Goal: Answer question/provide support: Share knowledge or assist other users

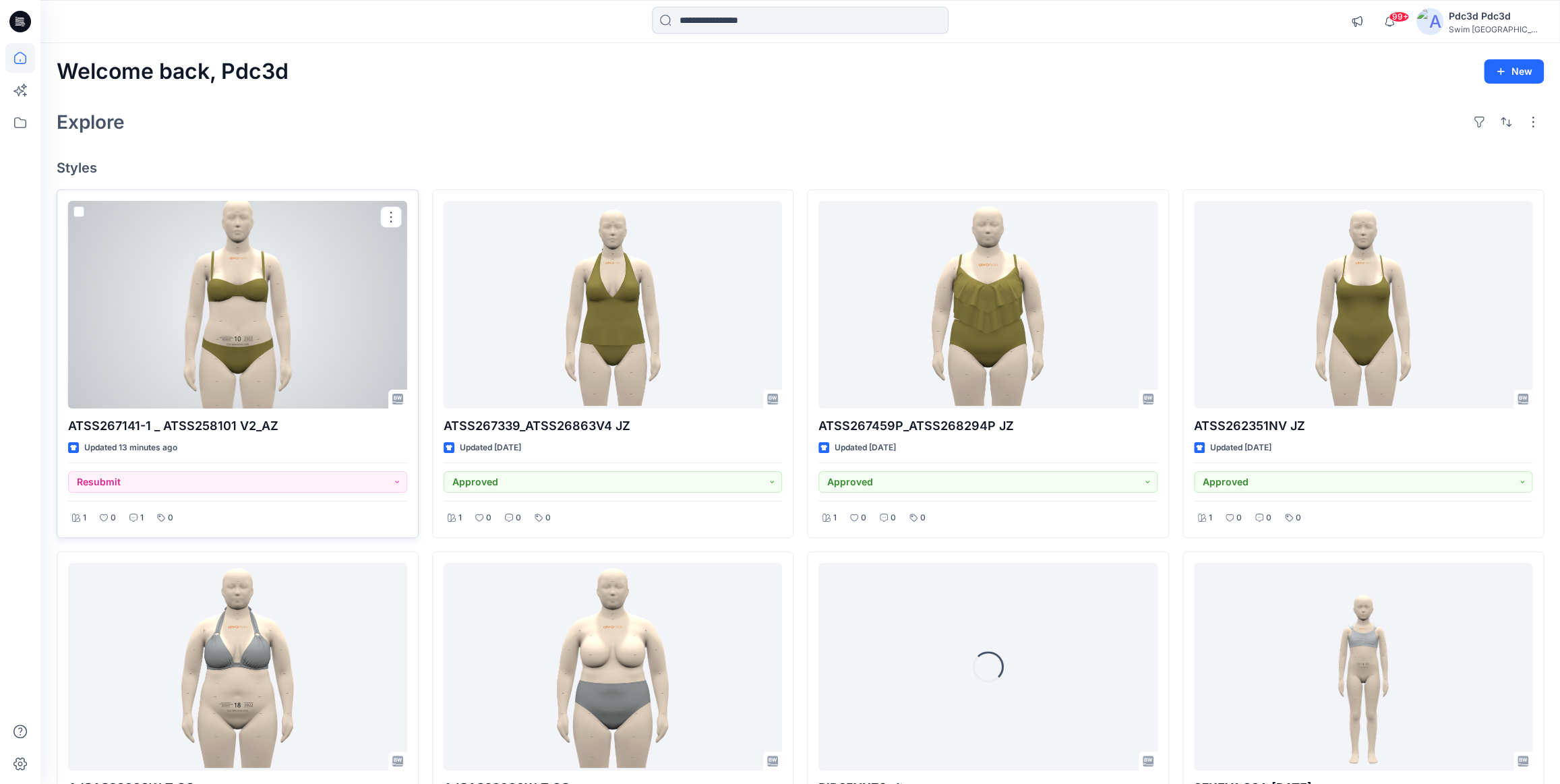
click at [303, 320] on div at bounding box center [237, 305] width 339 height 208
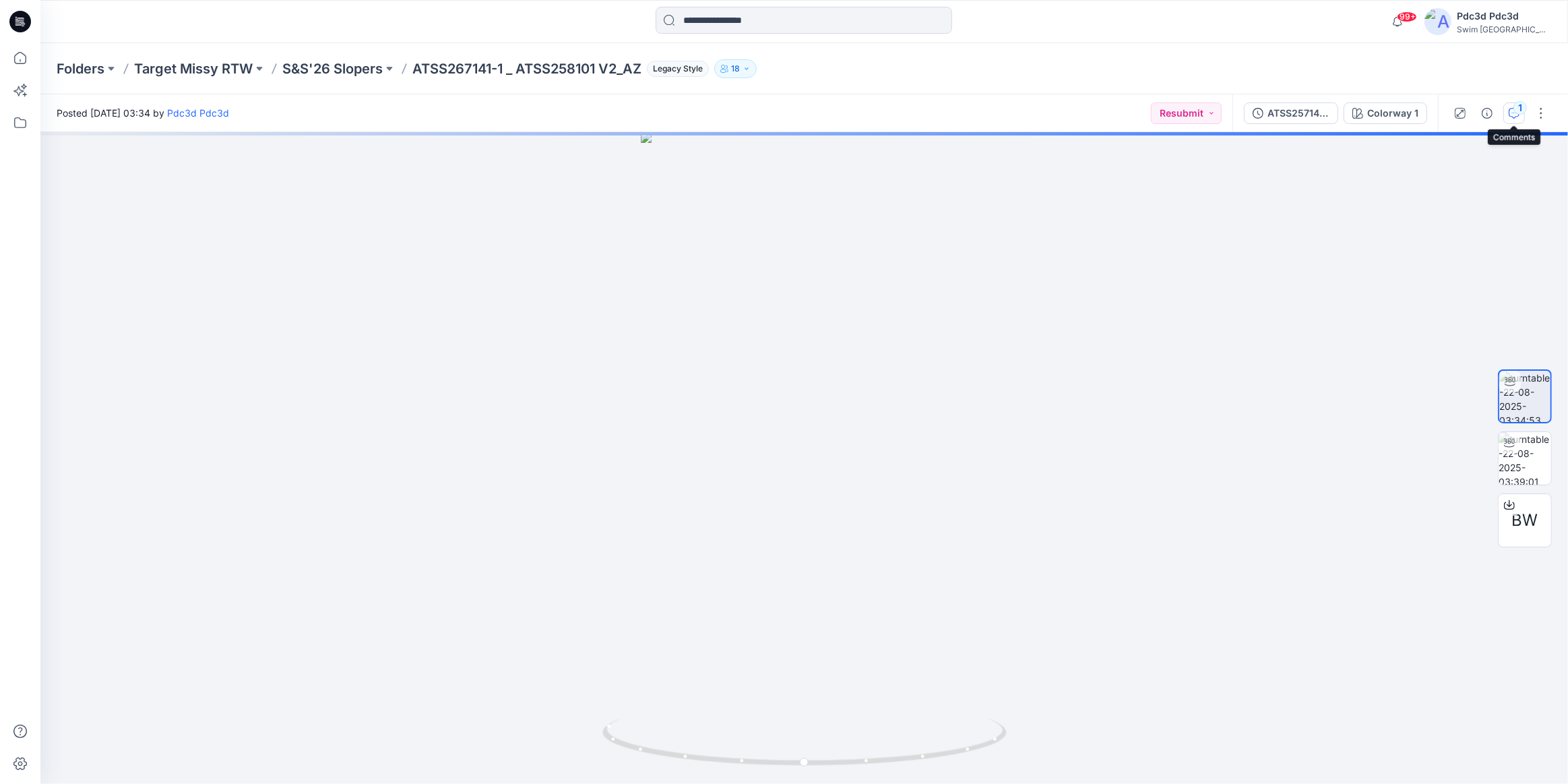
click at [1517, 116] on icon "button" at bounding box center [1514, 113] width 11 height 11
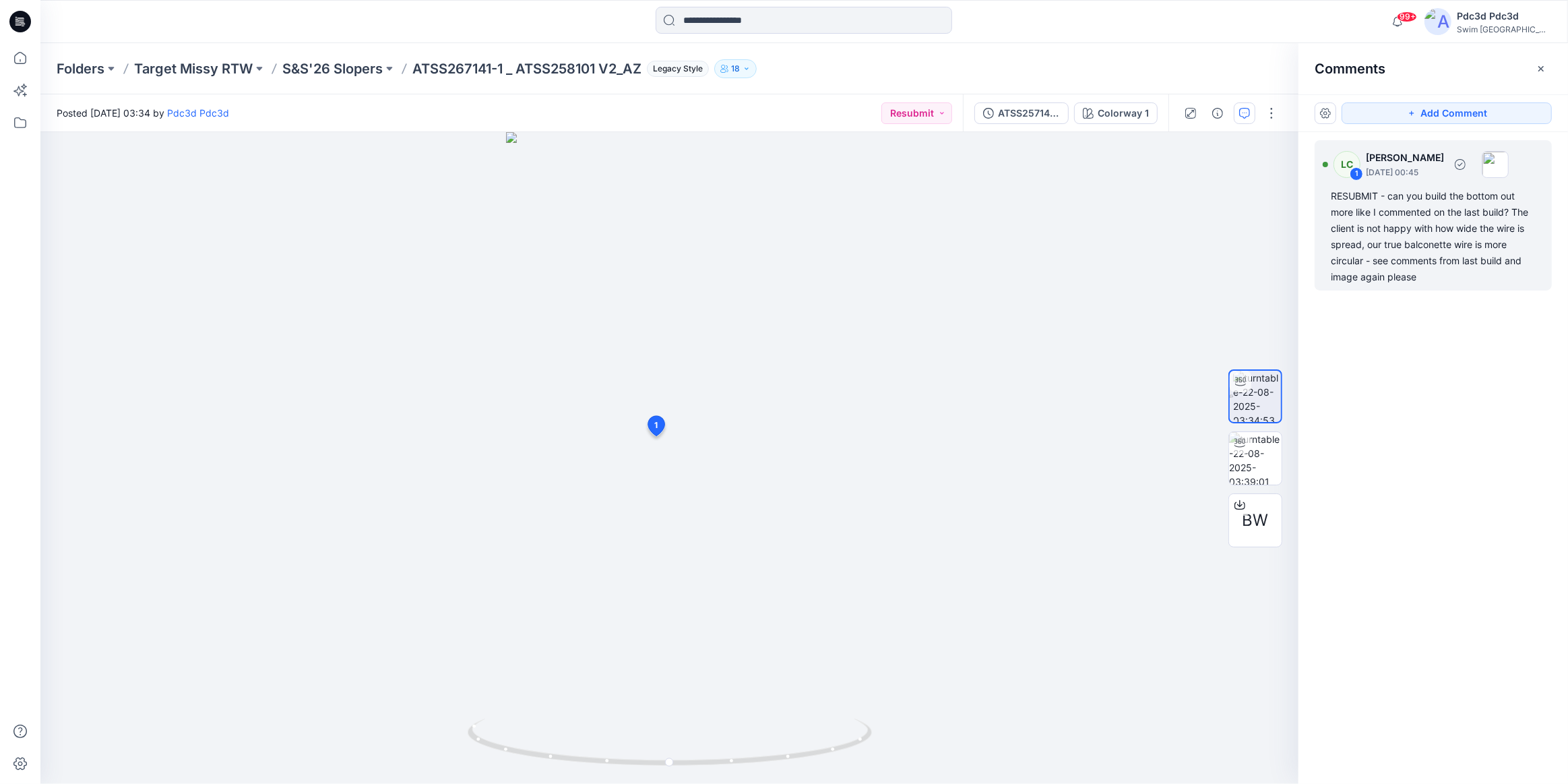
click at [1379, 230] on div "RESUBMIT - can you build the bottom out more like I commented on the last build…" at bounding box center [1432, 237] width 205 height 97
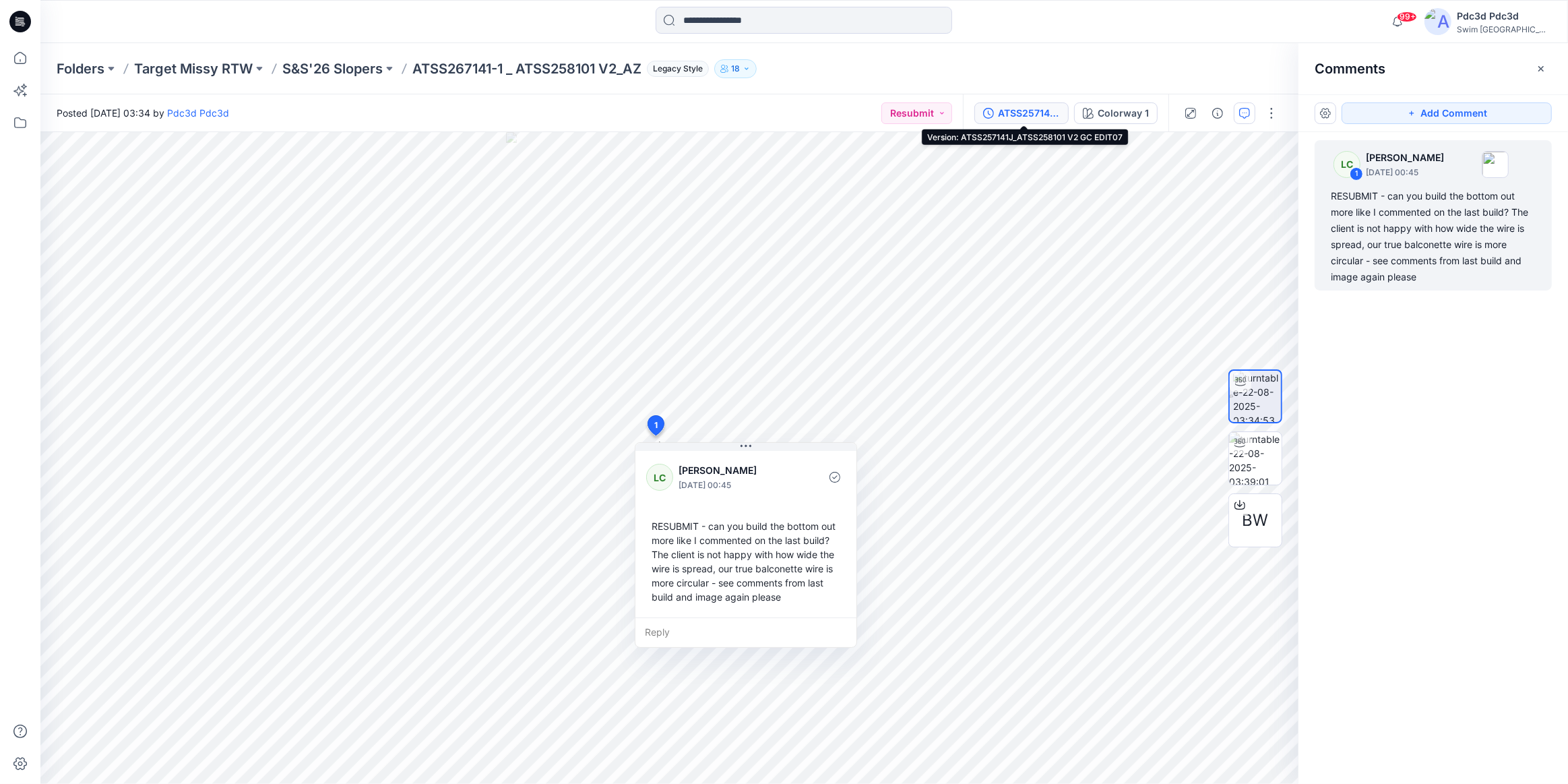
click at [1026, 106] on div "ATSS257141J_ATSS258101 V2 GC EDIT07" at bounding box center [1029, 113] width 62 height 15
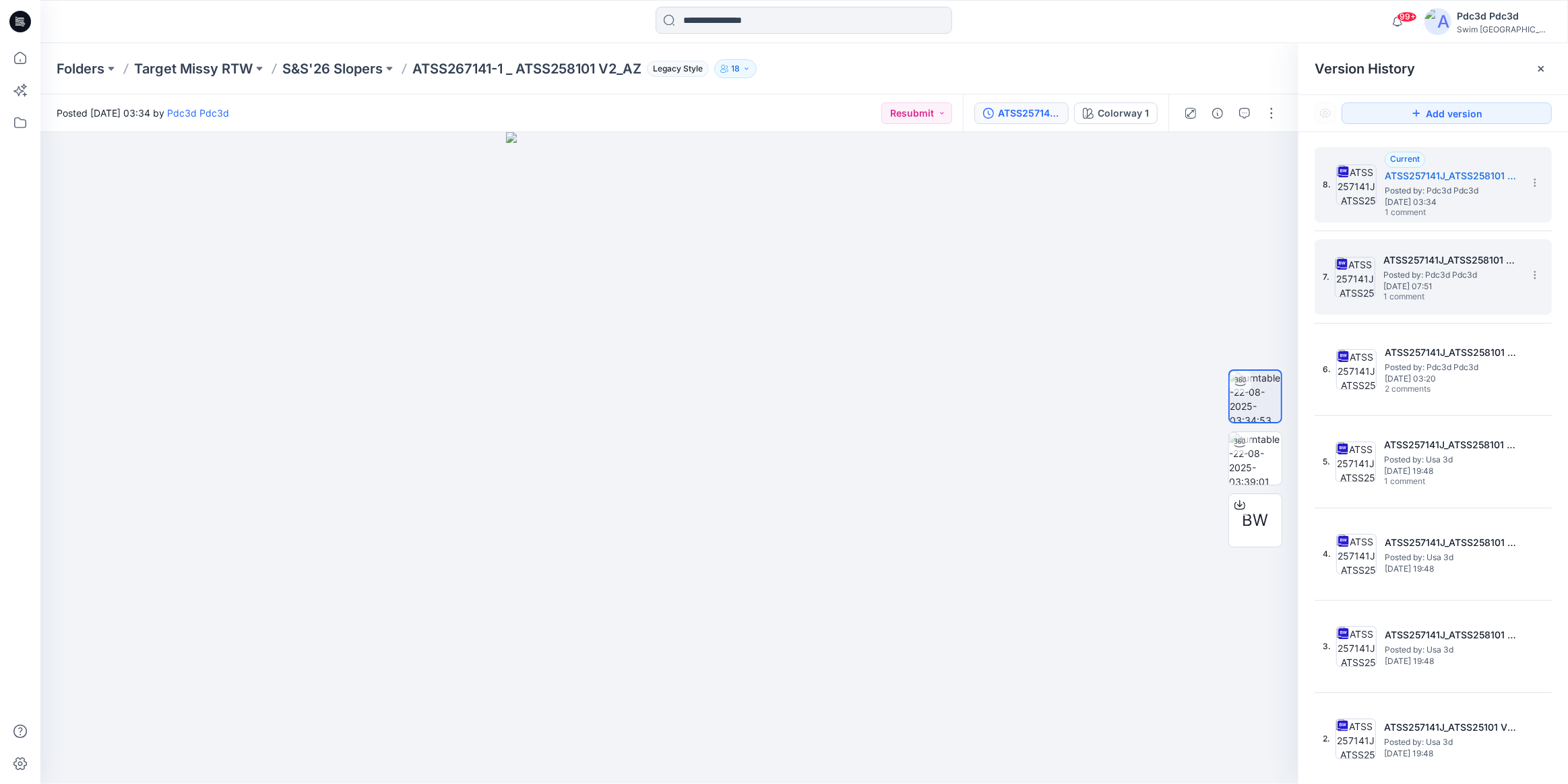
click at [1438, 281] on span "[DATE] 07:51" at bounding box center [1450, 286] width 135 height 9
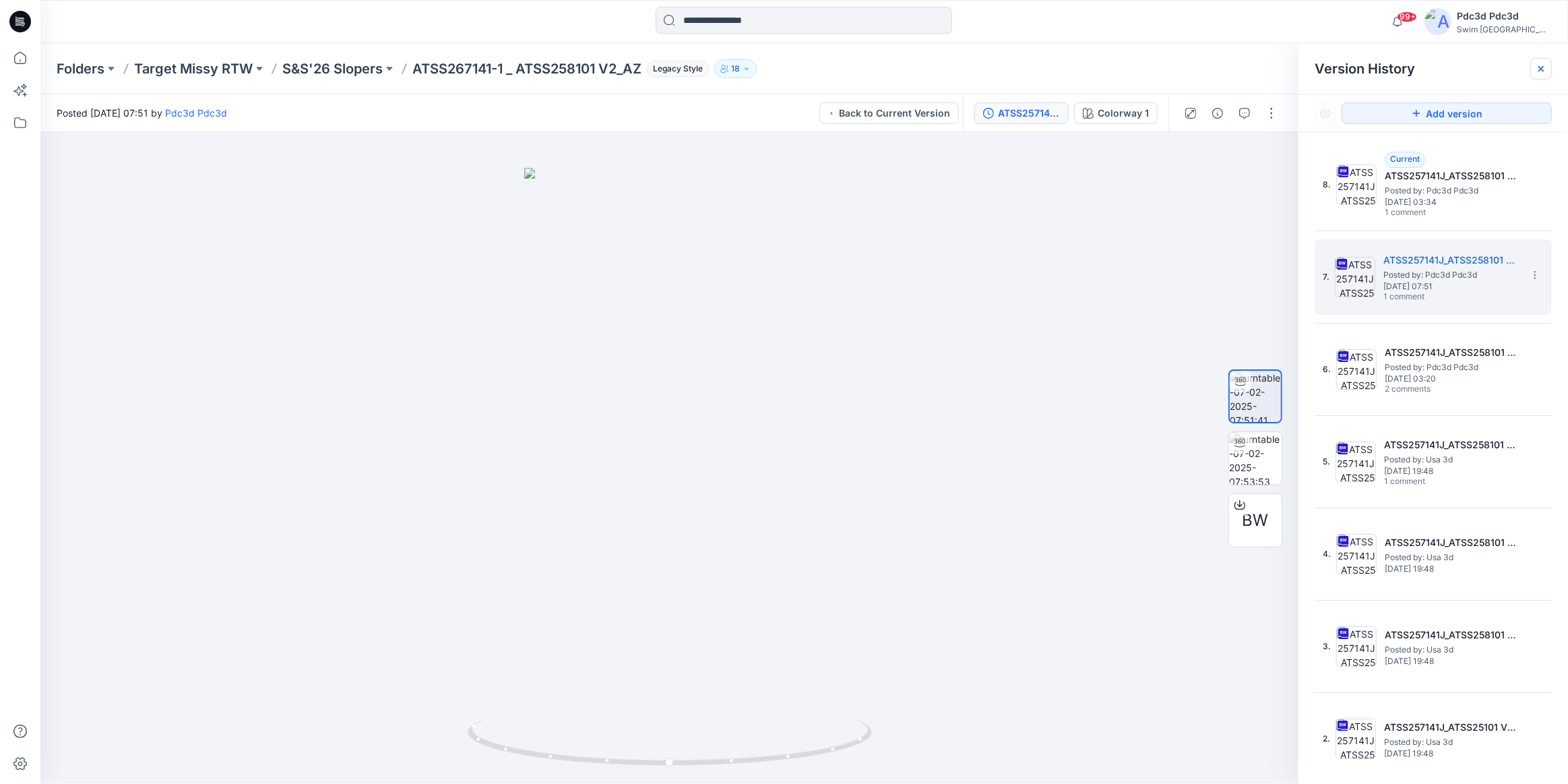
click at [1536, 70] on icon at bounding box center [1540, 69] width 11 height 11
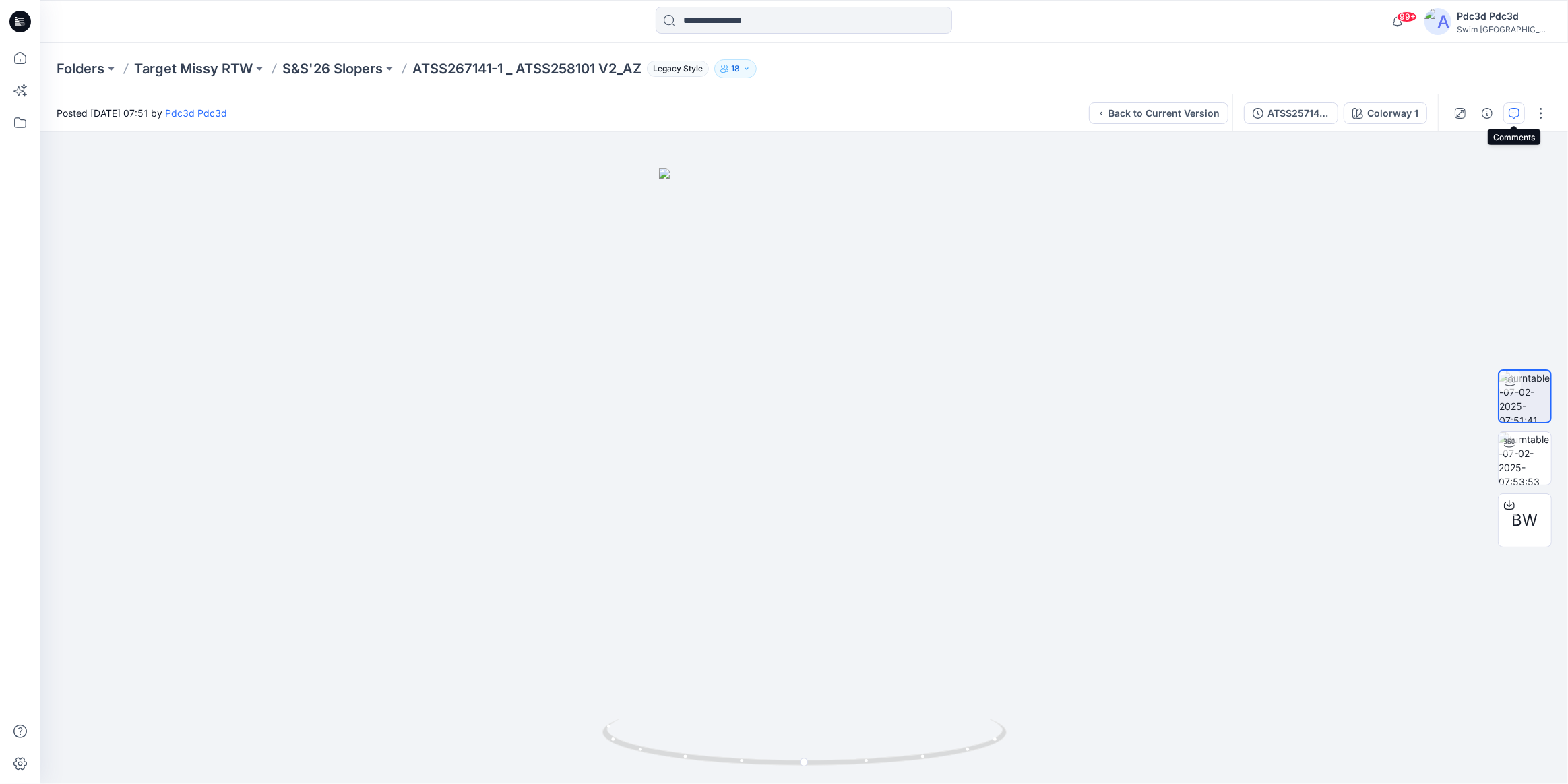
click at [1508, 117] on button "button" at bounding box center [1514, 113] width 22 height 22
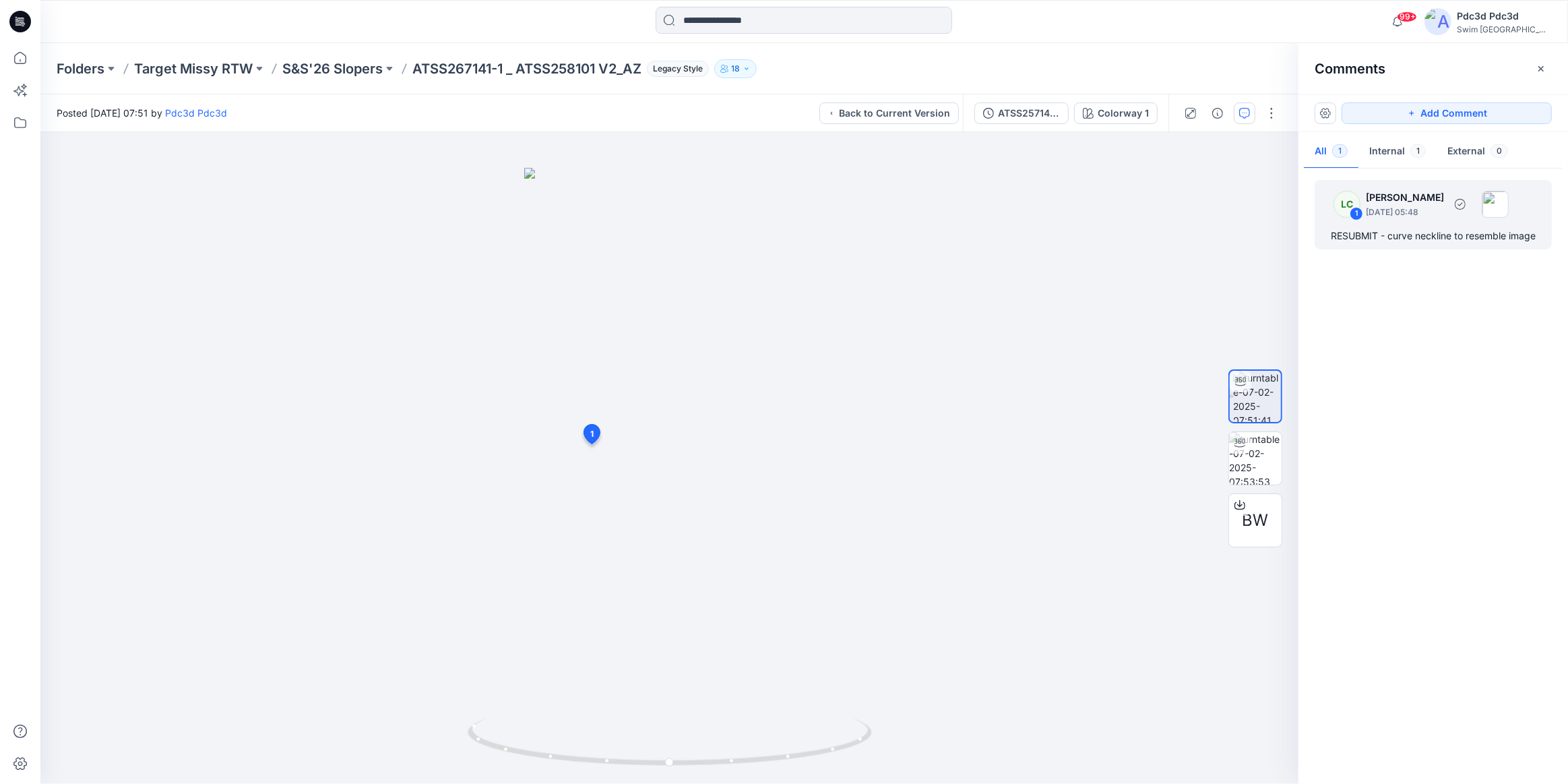
click at [1454, 233] on div "RESUBMIT - curve neckline to resemble image" at bounding box center [1432, 235] width 205 height 16
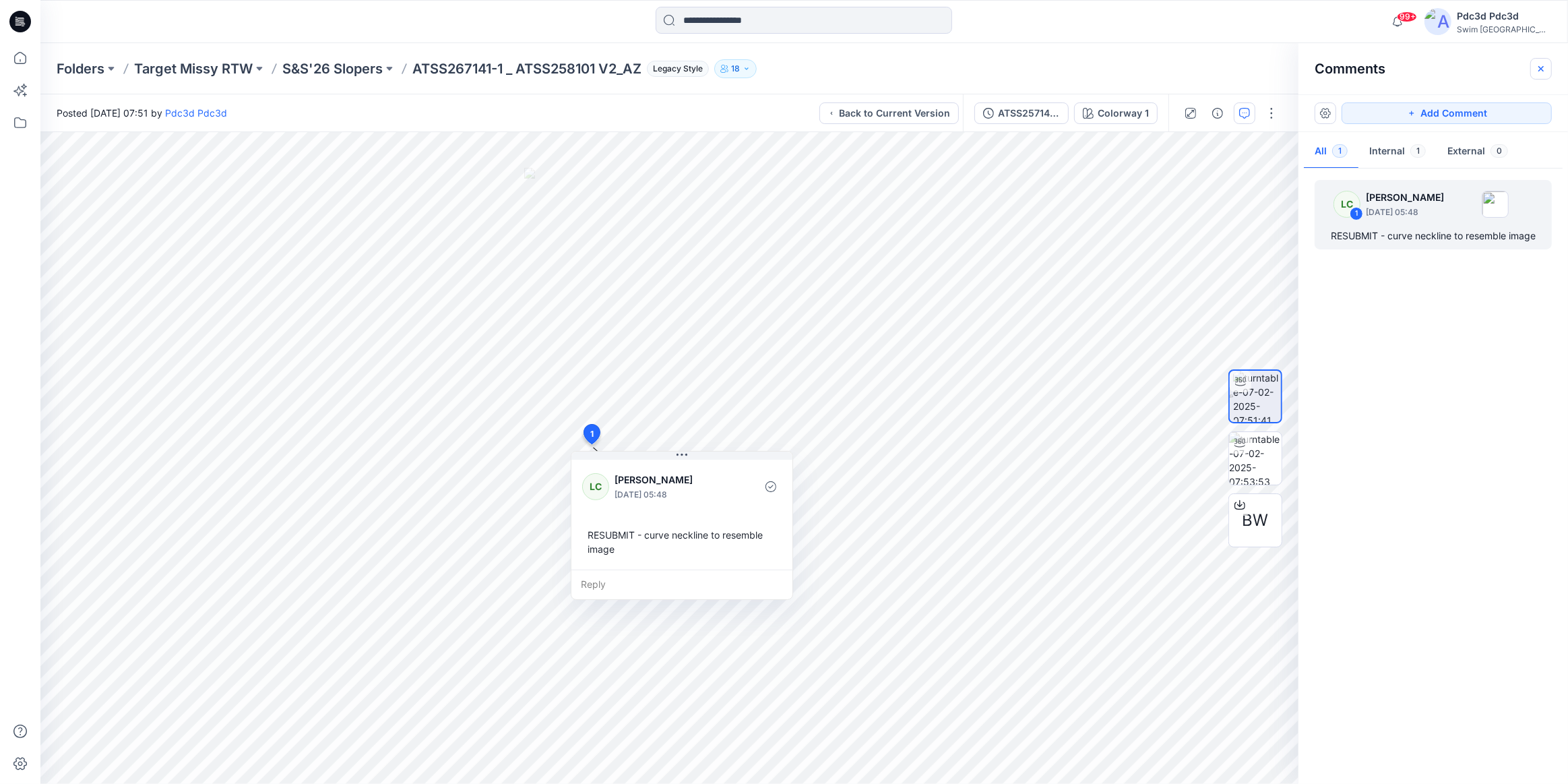
click at [1540, 69] on icon "button" at bounding box center [1540, 68] width 5 height 5
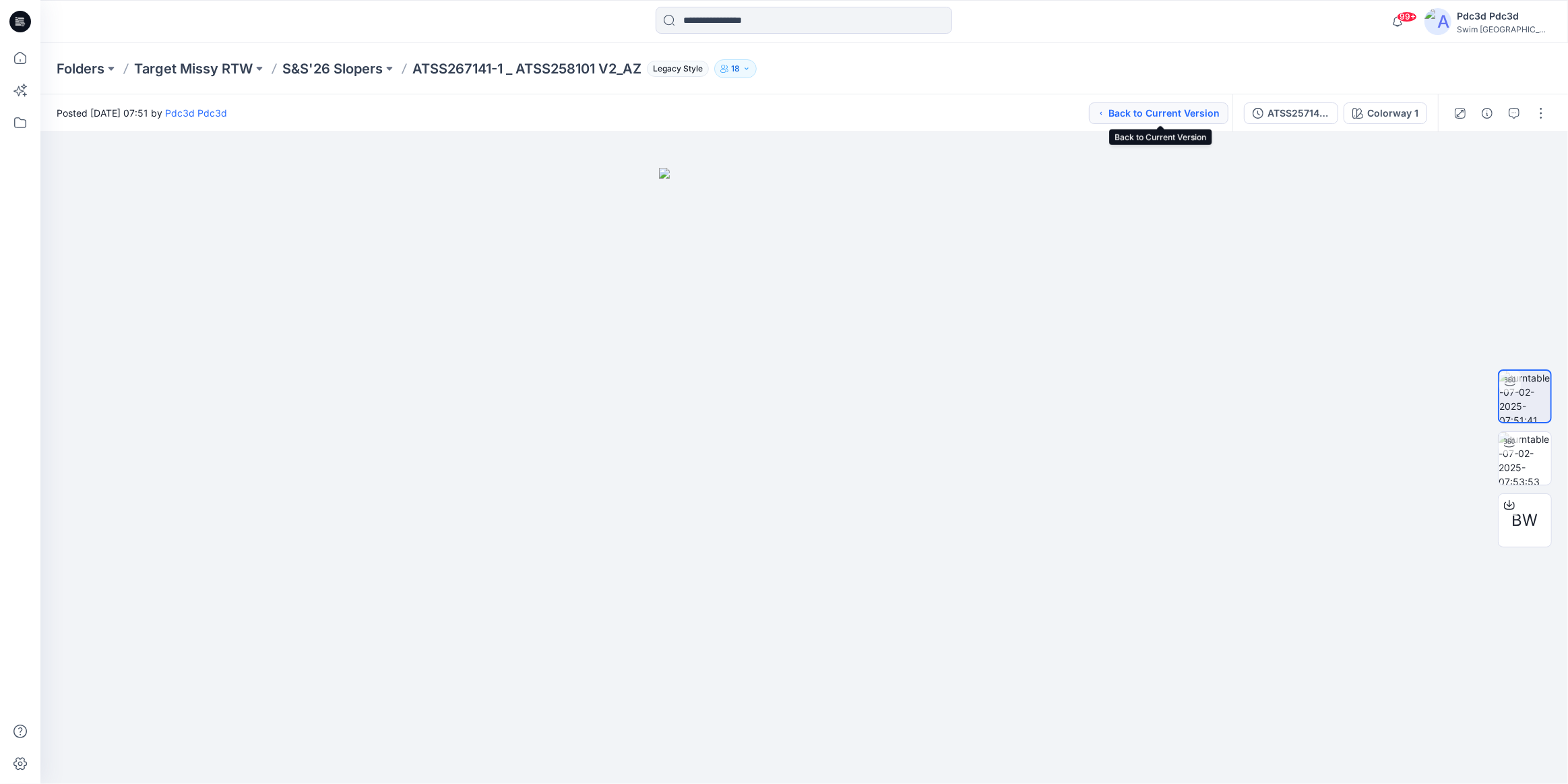
click at [1185, 110] on button "Back to Current Version" at bounding box center [1159, 113] width 140 height 22
click at [1510, 114] on icon "button" at bounding box center [1514, 113] width 11 height 11
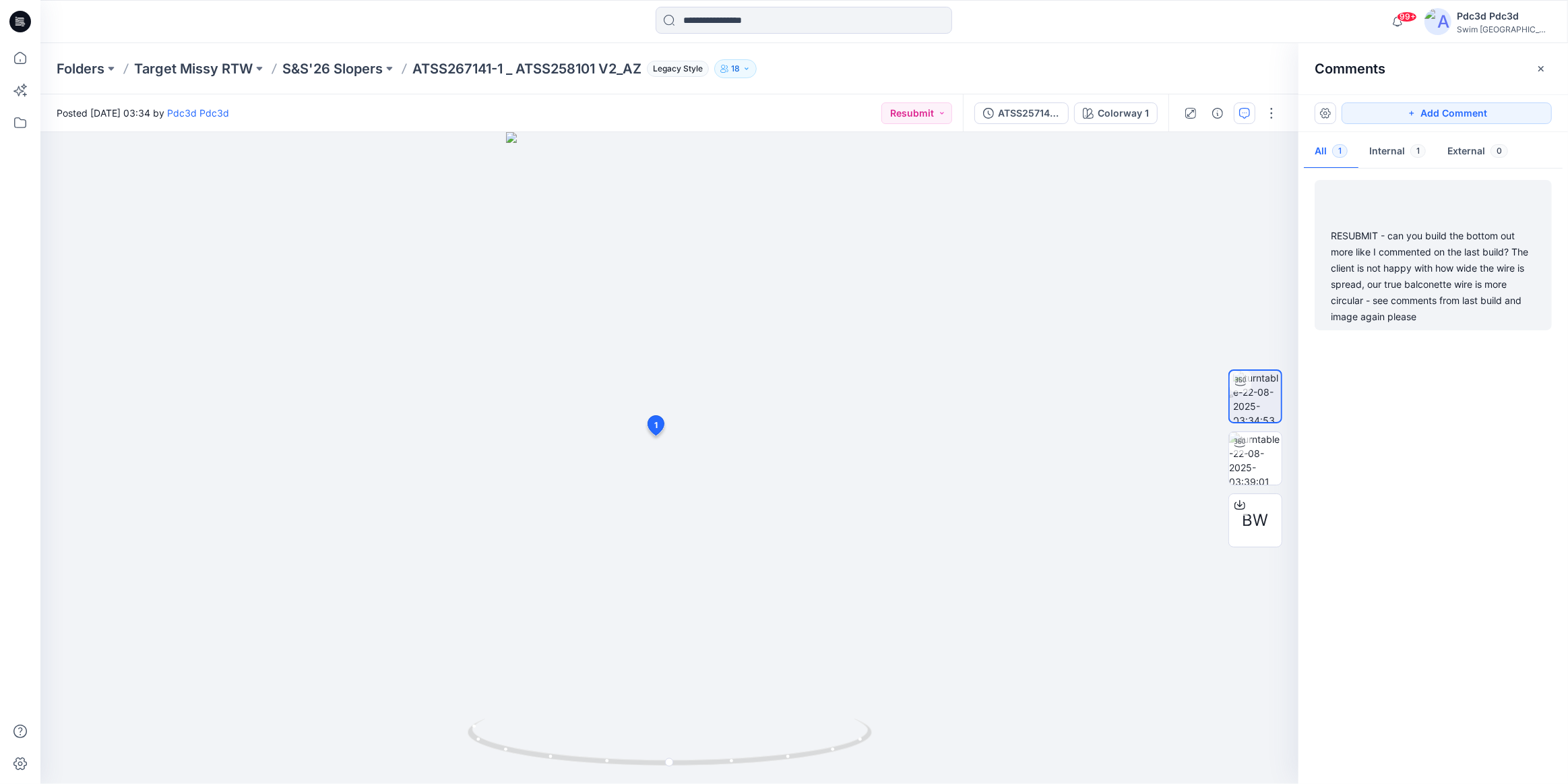
click at [1339, 281] on div "RESUBMIT - can you build the bottom out more like I commented on the last build…" at bounding box center [1432, 276] width 205 height 97
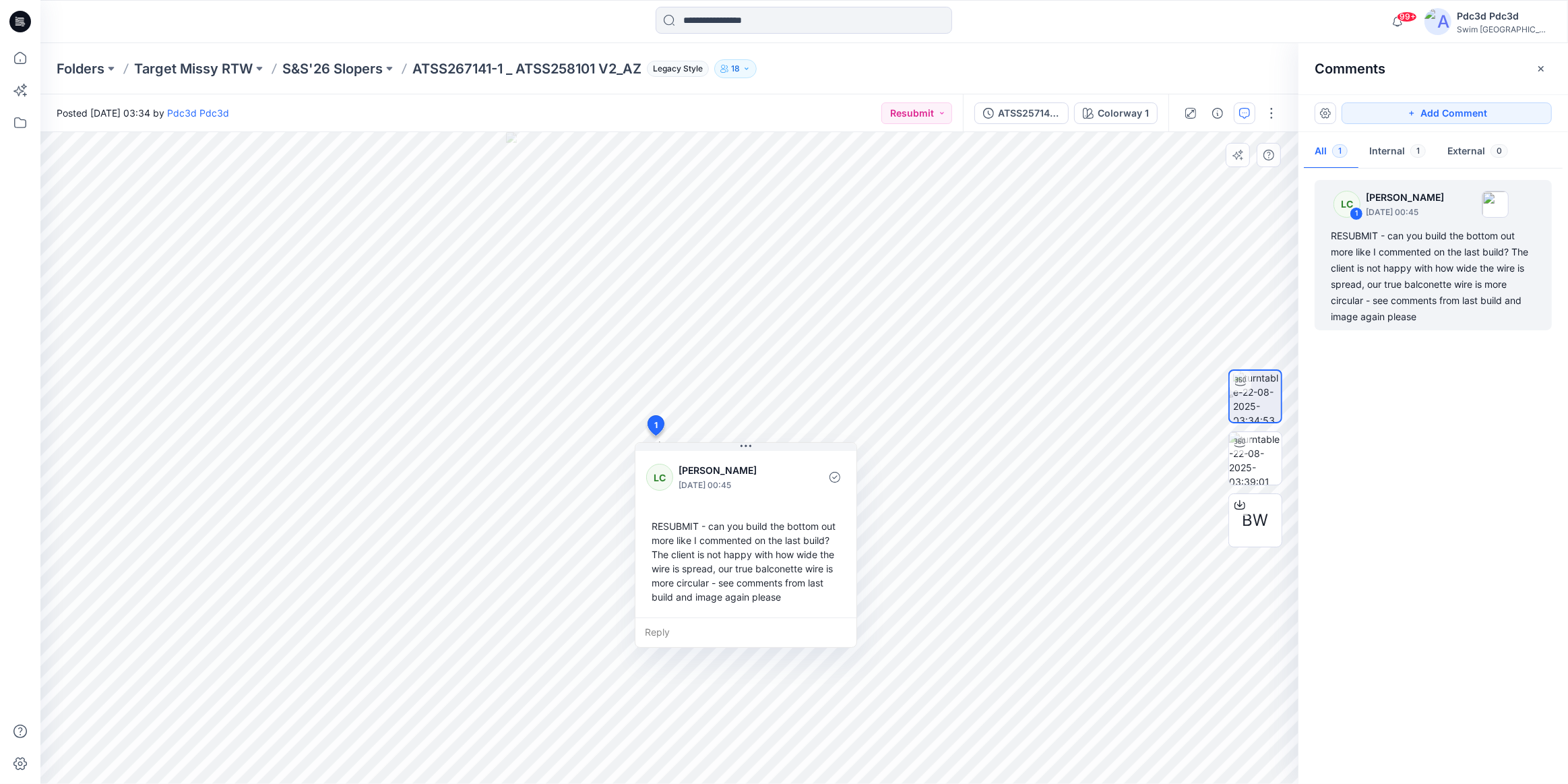
click at [653, 555] on div "RESUBMIT - can you build the bottom out more like I commented on the last build…" at bounding box center [746, 561] width 199 height 95
drag, startPoint x: 653, startPoint y: 555, endPoint x: 779, endPoint y: 597, distance: 132.8
click at [779, 597] on div "RESUBMIT - can you build the bottom out more like I commented on the last build…" at bounding box center [746, 561] width 199 height 95
copy div "The client is not happy with how wide the wire is spread, our true balconette w…"
click at [815, 601] on div "RESUBMIT - can you build the bottom out more like I commented on the last build…" at bounding box center [746, 561] width 199 height 95
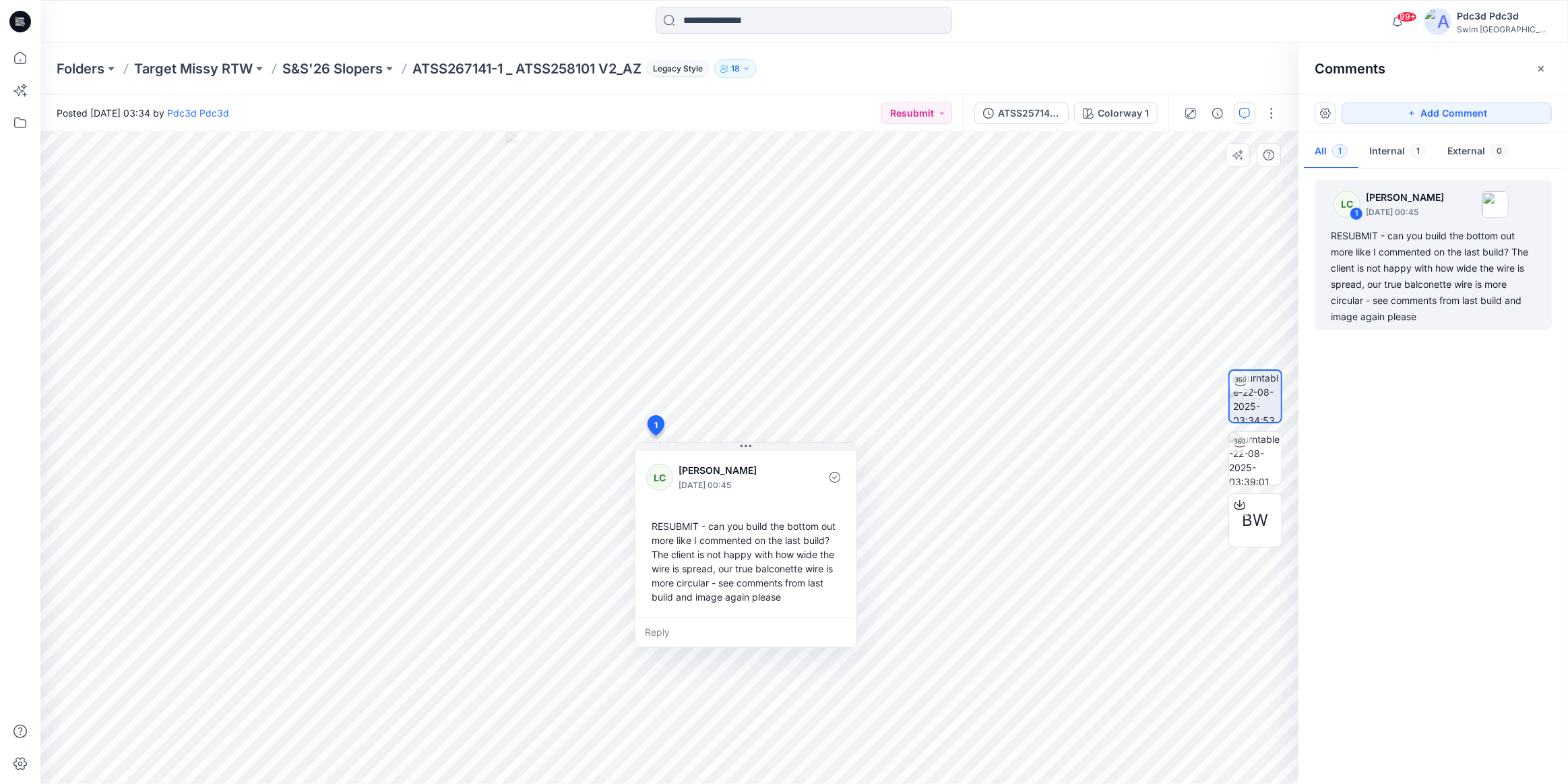
click at [673, 555] on div "RESUBMIT - can you build the bottom out more like I commented on the last build…" at bounding box center [746, 561] width 199 height 95
copy div "client"
click at [653, 568] on div "RESUBMIT - can you build the bottom out more like I commented on the last build…" at bounding box center [746, 561] width 199 height 95
